Goal: Transaction & Acquisition: Purchase product/service

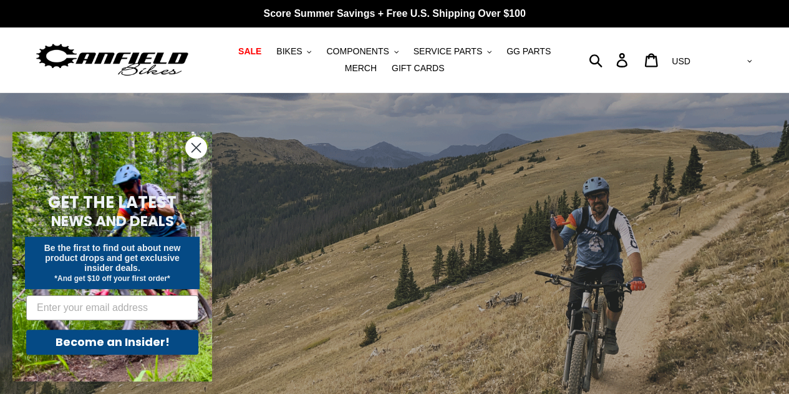
click at [200, 150] on circle "Close dialog" at bounding box center [196, 147] width 21 height 21
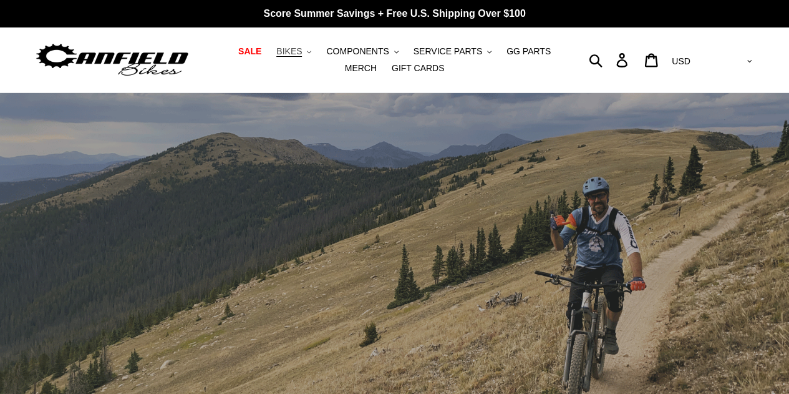
click at [281, 52] on span "BIKES" at bounding box center [289, 51] width 26 height 11
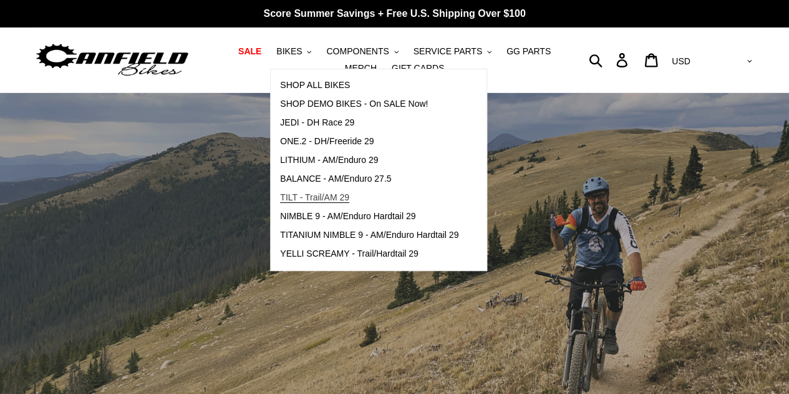
click at [332, 200] on span "TILT - Trail/AM 29" at bounding box center [314, 197] width 69 height 11
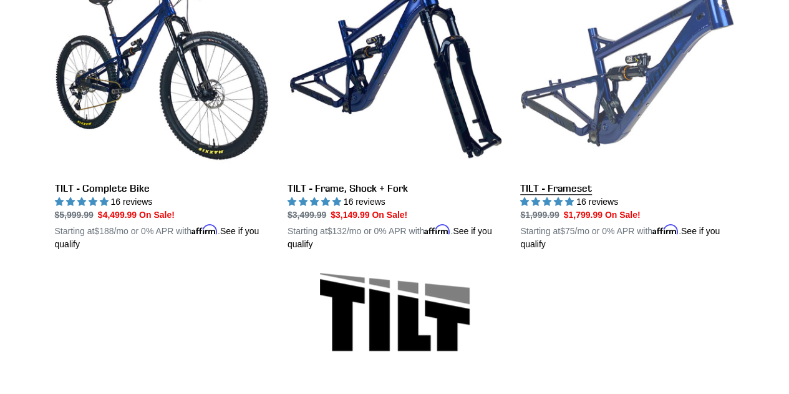
scroll to position [414, 0]
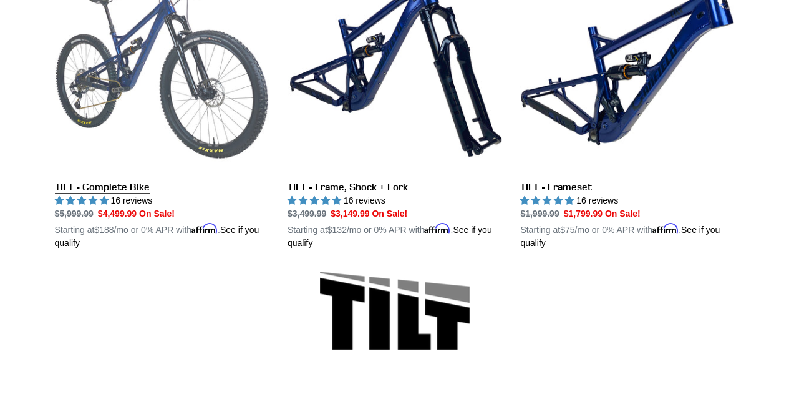
click at [125, 184] on link "TILT - Complete Bike" at bounding box center [162, 104] width 214 height 292
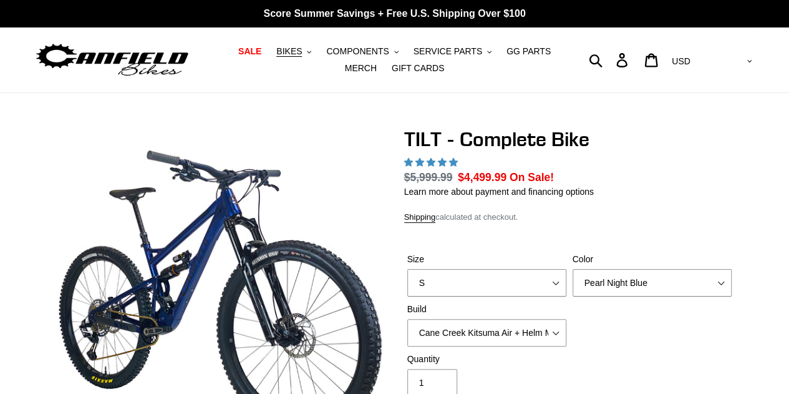
select select "highest-rating"
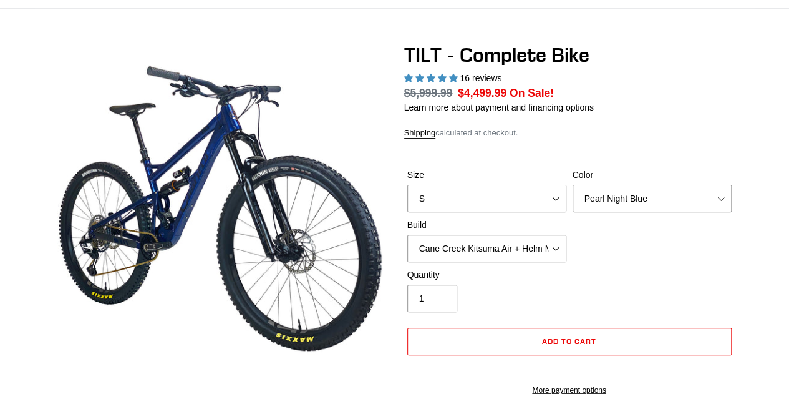
scroll to position [85, 0]
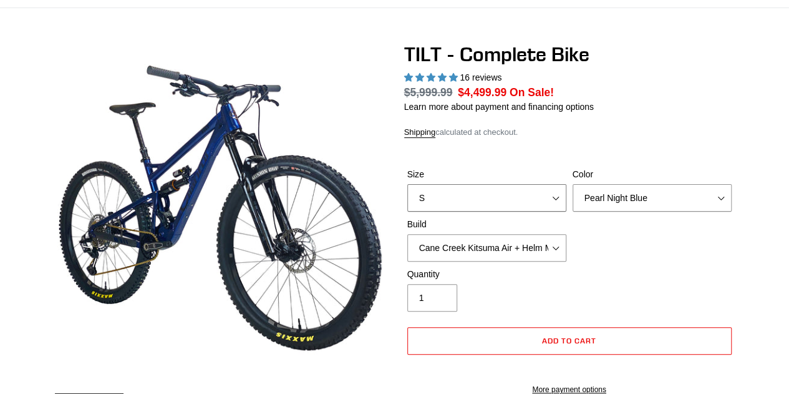
click at [528, 197] on select "S M L" at bounding box center [486, 197] width 159 height 27
click at [407, 184] on select "S M L" at bounding box center [486, 197] width 159 height 27
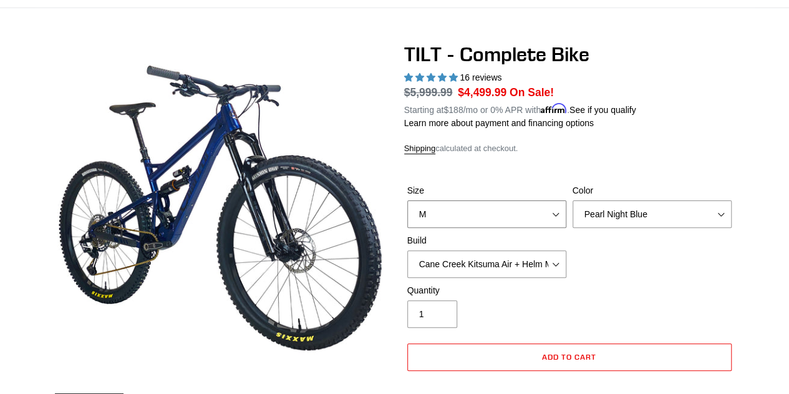
click at [514, 204] on select "S M L" at bounding box center [486, 213] width 159 height 27
select select "L"
click at [407, 200] on select "S M L" at bounding box center [486, 213] width 159 height 27
click at [551, 265] on select "Cane Creek Kitsuma Air + Helm MKII 140 + SRAM GX Cane Creek Kitsuma Air + Helm …" at bounding box center [486, 263] width 159 height 27
select select "Fox Float X + 36 SL Factory Grip X 140 + SRAM XO"
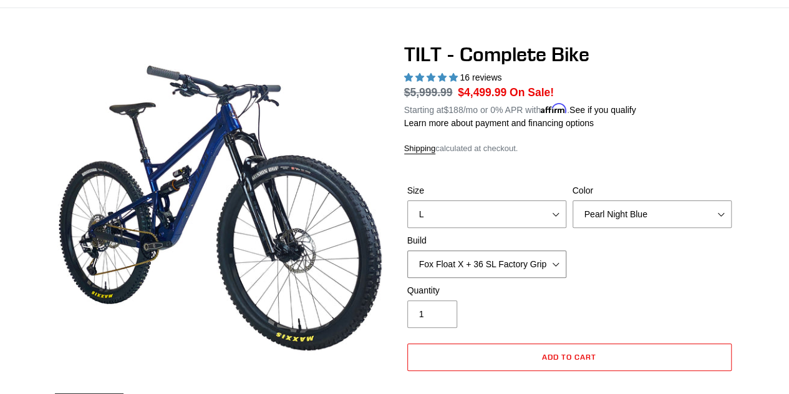
click at [407, 250] on select "Cane Creek Kitsuma Air + Helm MKII 140 + SRAM GX Cane Creek Kitsuma Air + Helm …" at bounding box center [486, 263] width 159 height 27
click at [690, 211] on select "Pearl Night Blue Stealth Silver Raw" at bounding box center [652, 213] width 159 height 27
click at [573, 200] on select "Pearl Night Blue Stealth Silver Raw" at bounding box center [652, 213] width 159 height 27
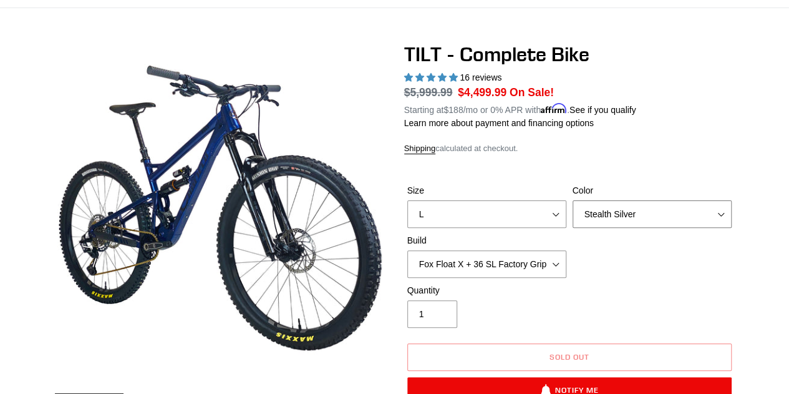
click at [685, 214] on select "Pearl Night Blue Stealth Silver Raw" at bounding box center [652, 213] width 159 height 27
select select "Raw"
click at [573, 200] on select "Pearl Night Blue Stealth Silver Raw" at bounding box center [652, 213] width 159 height 27
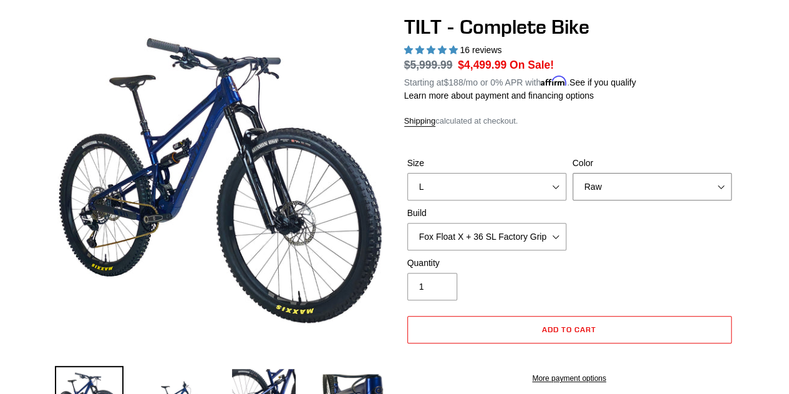
scroll to position [115, 0]
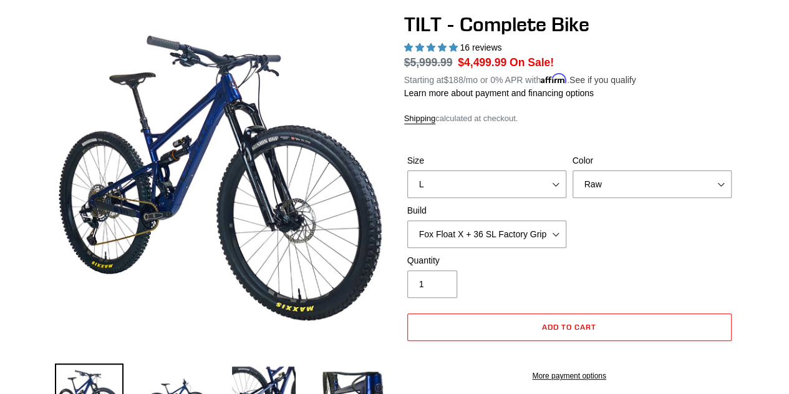
click at [602, 81] on link "See if you qualify" at bounding box center [602, 80] width 67 height 10
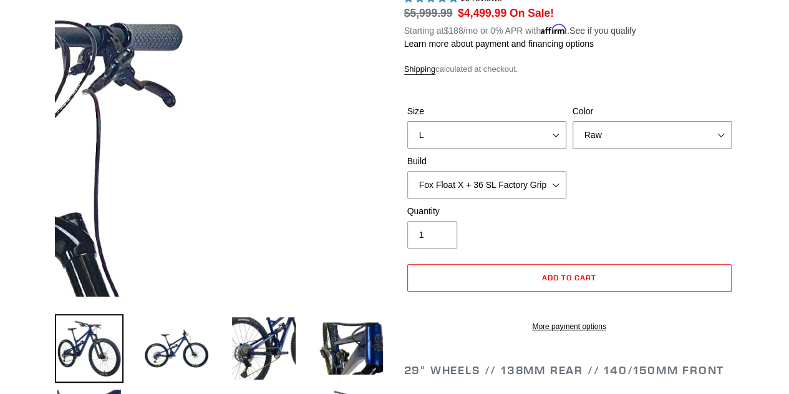
scroll to position [216, 0]
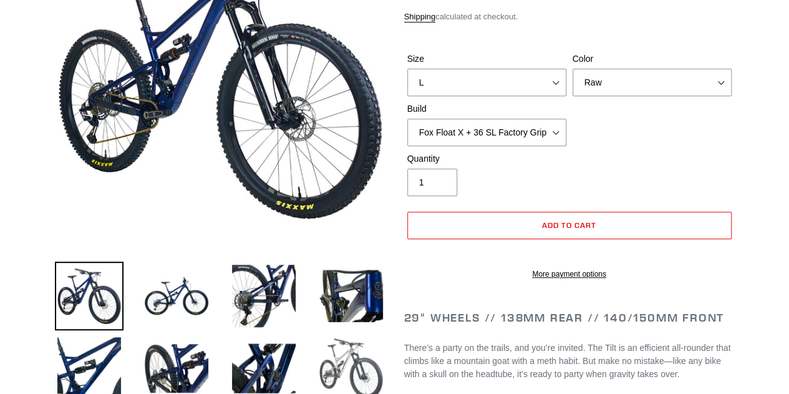
click at [344, 359] on img at bounding box center [351, 368] width 69 height 69
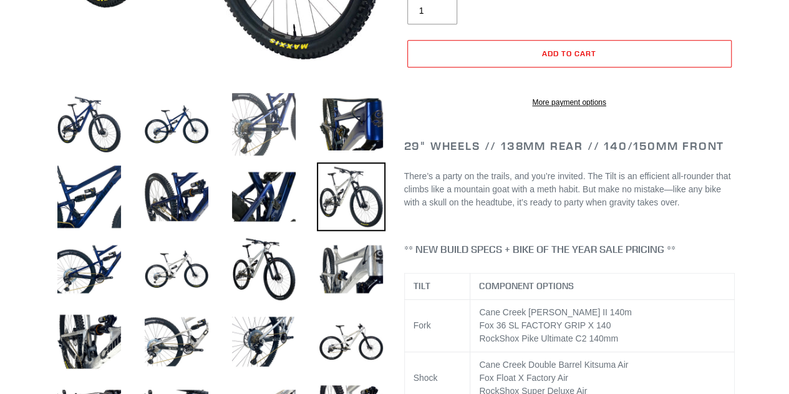
scroll to position [389, 0]
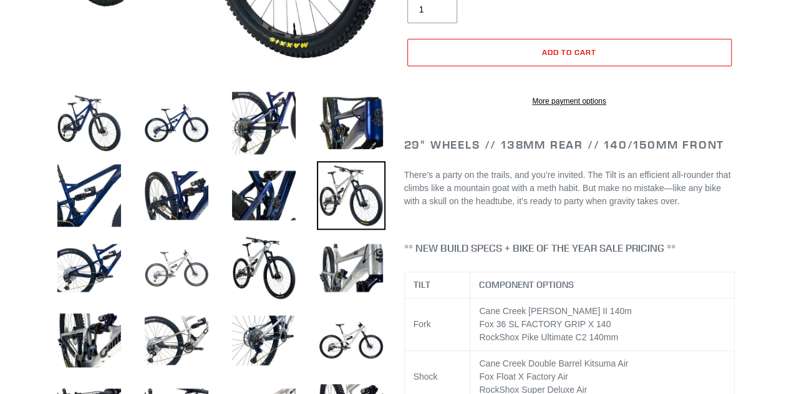
click at [190, 268] on img at bounding box center [176, 267] width 69 height 69
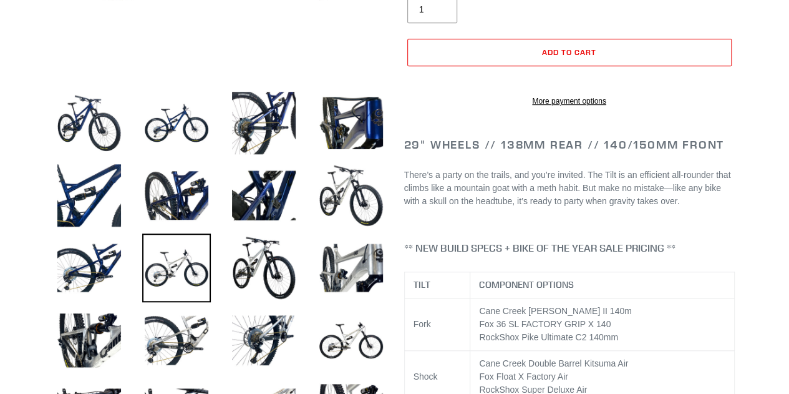
click at [190, 268] on img at bounding box center [176, 267] width 69 height 69
click at [284, 273] on img at bounding box center [264, 267] width 69 height 69
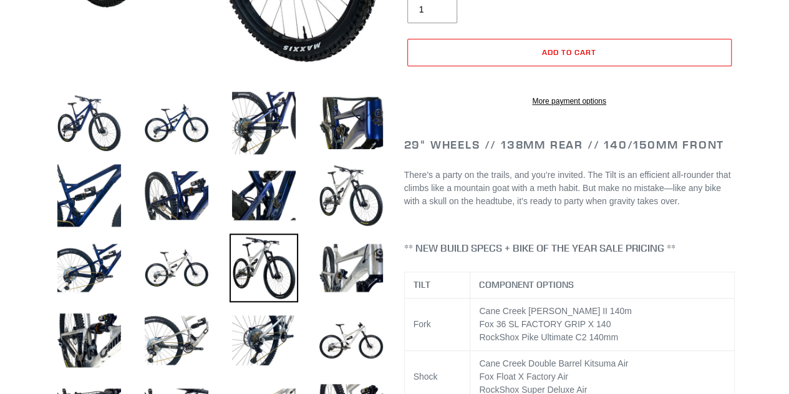
click at [284, 273] on img at bounding box center [264, 267] width 69 height 69
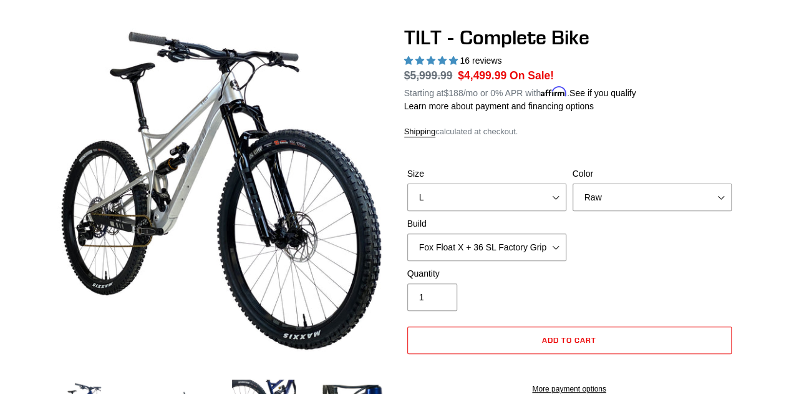
scroll to position [89, 0]
